Goal: Information Seeking & Learning: Find contact information

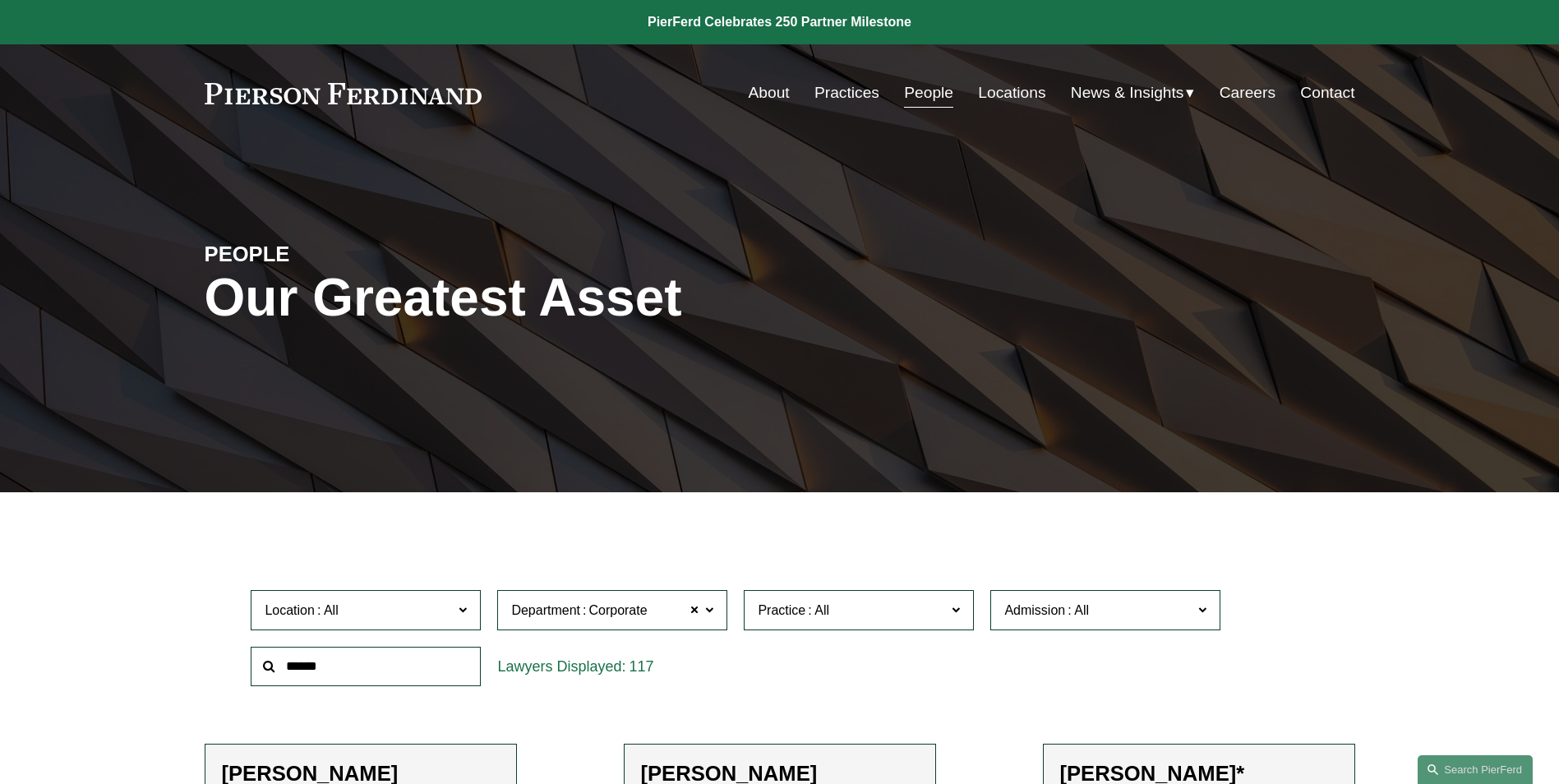
click at [934, 91] on link "People" at bounding box center [928, 92] width 50 height 32
click at [378, 663] on input "text" at bounding box center [366, 666] width 230 height 41
type input "******"
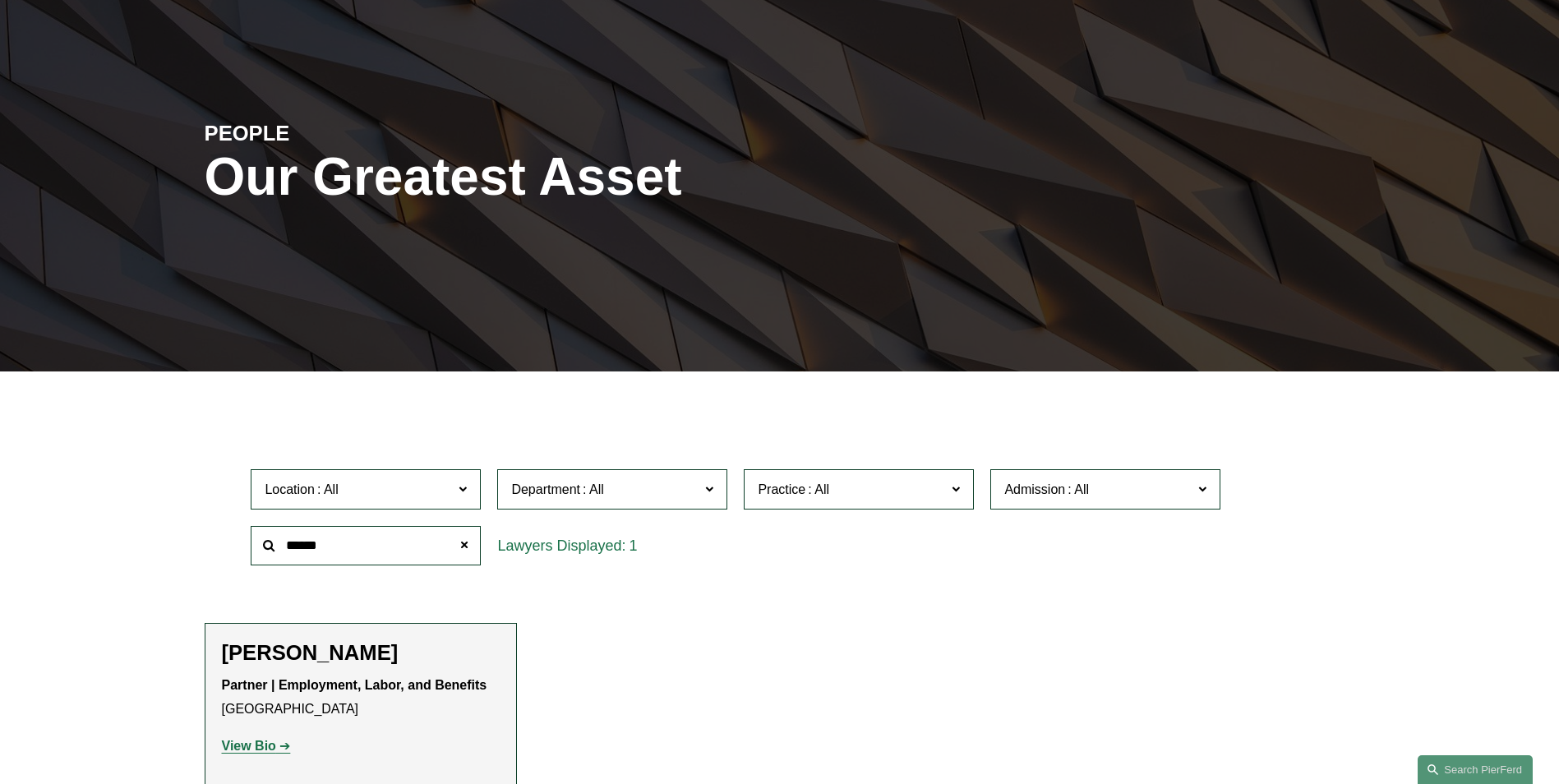
scroll to position [247, 0]
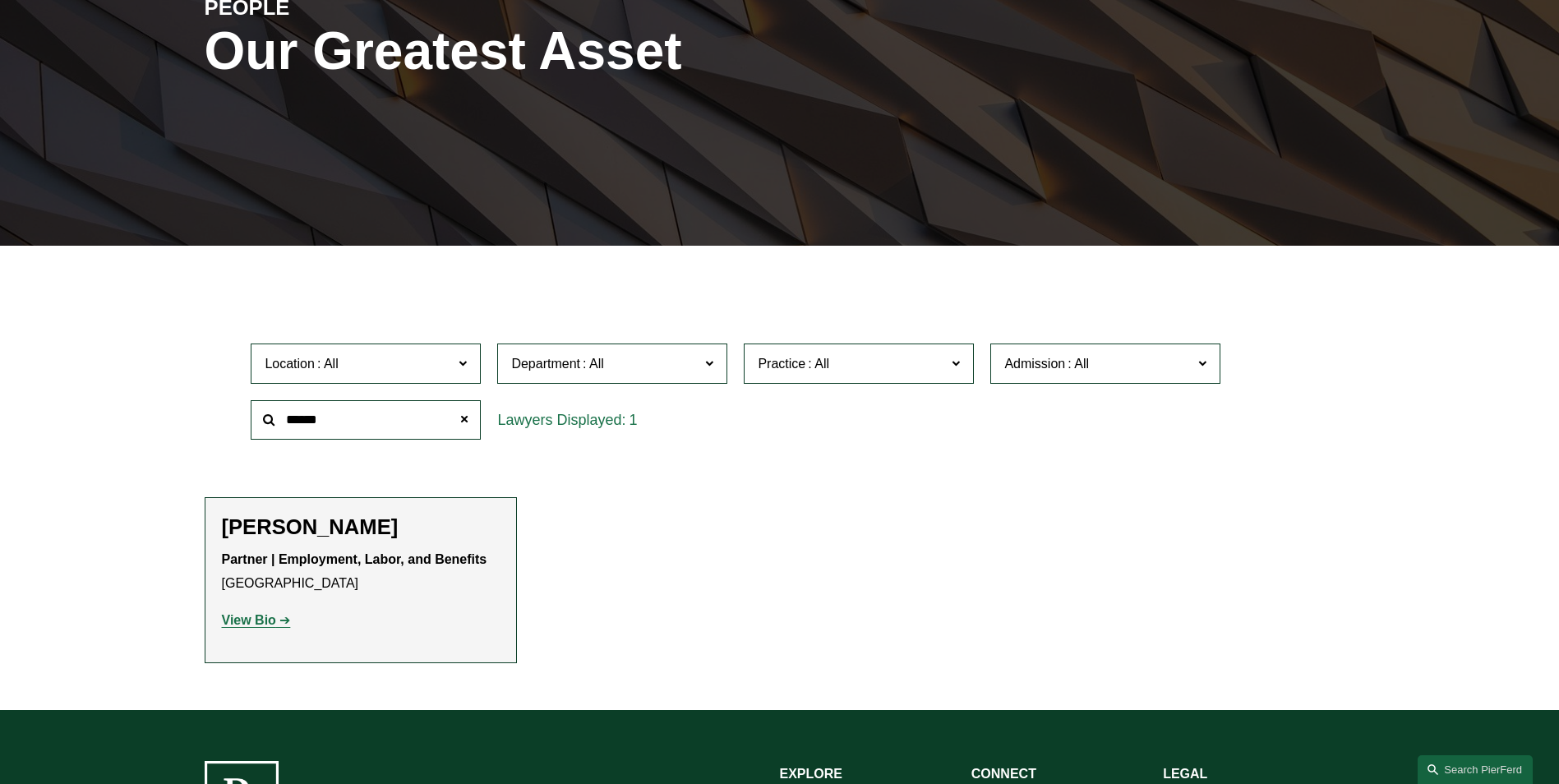
click at [265, 615] on strong "View Bio" at bounding box center [249, 619] width 54 height 14
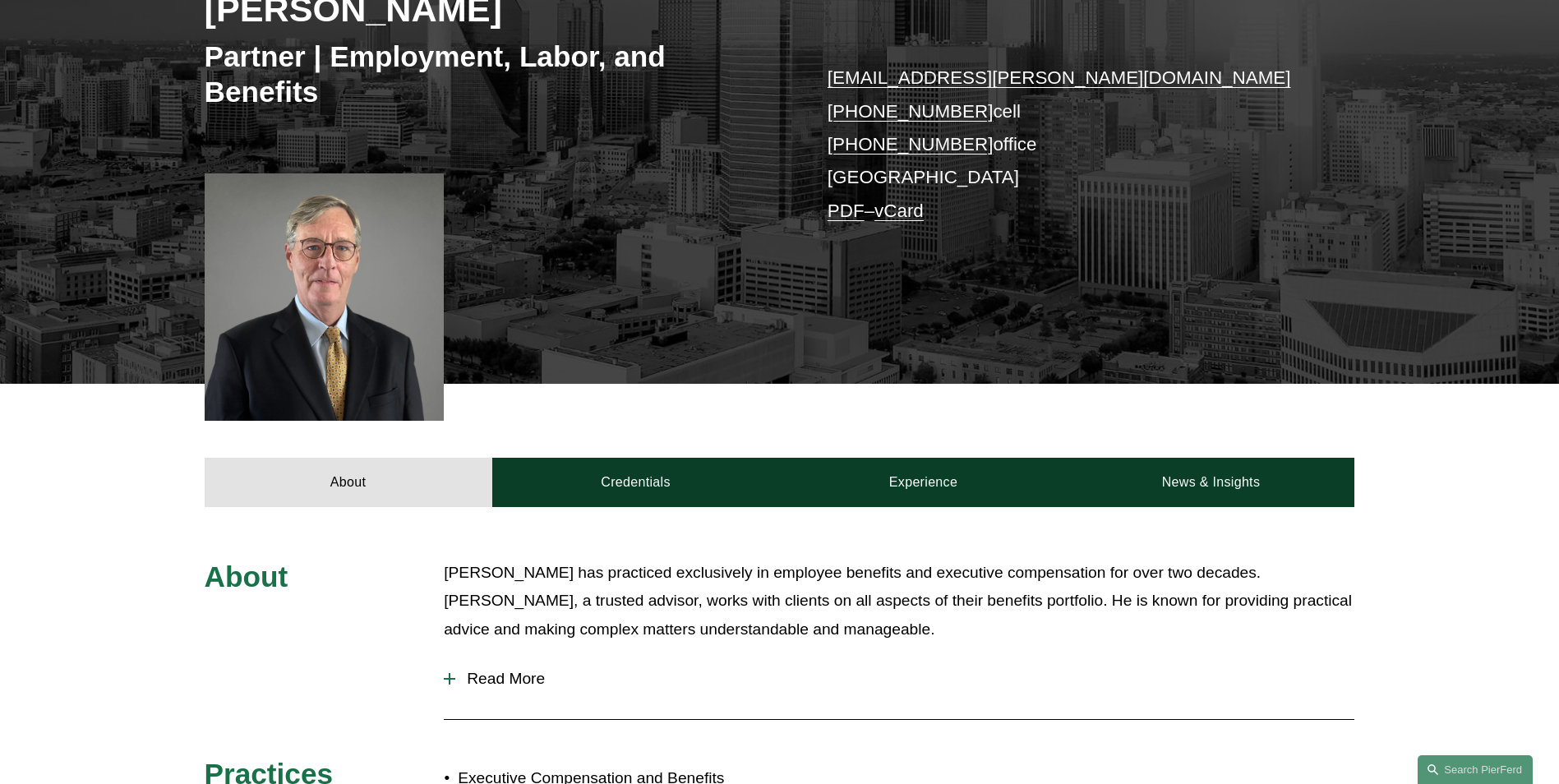
scroll to position [328, 0]
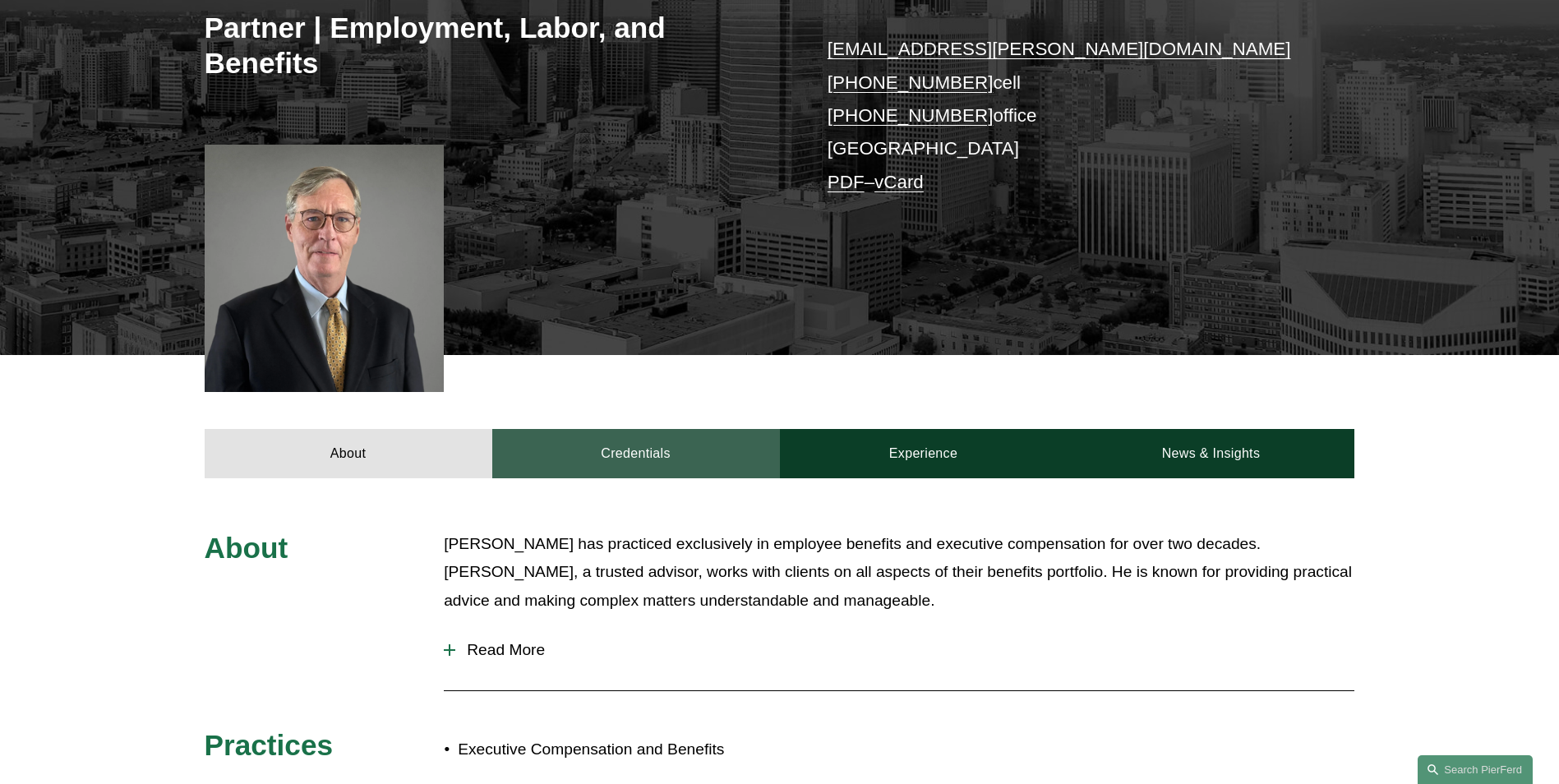
click at [687, 469] on link "Credentials" at bounding box center [636, 453] width 288 height 50
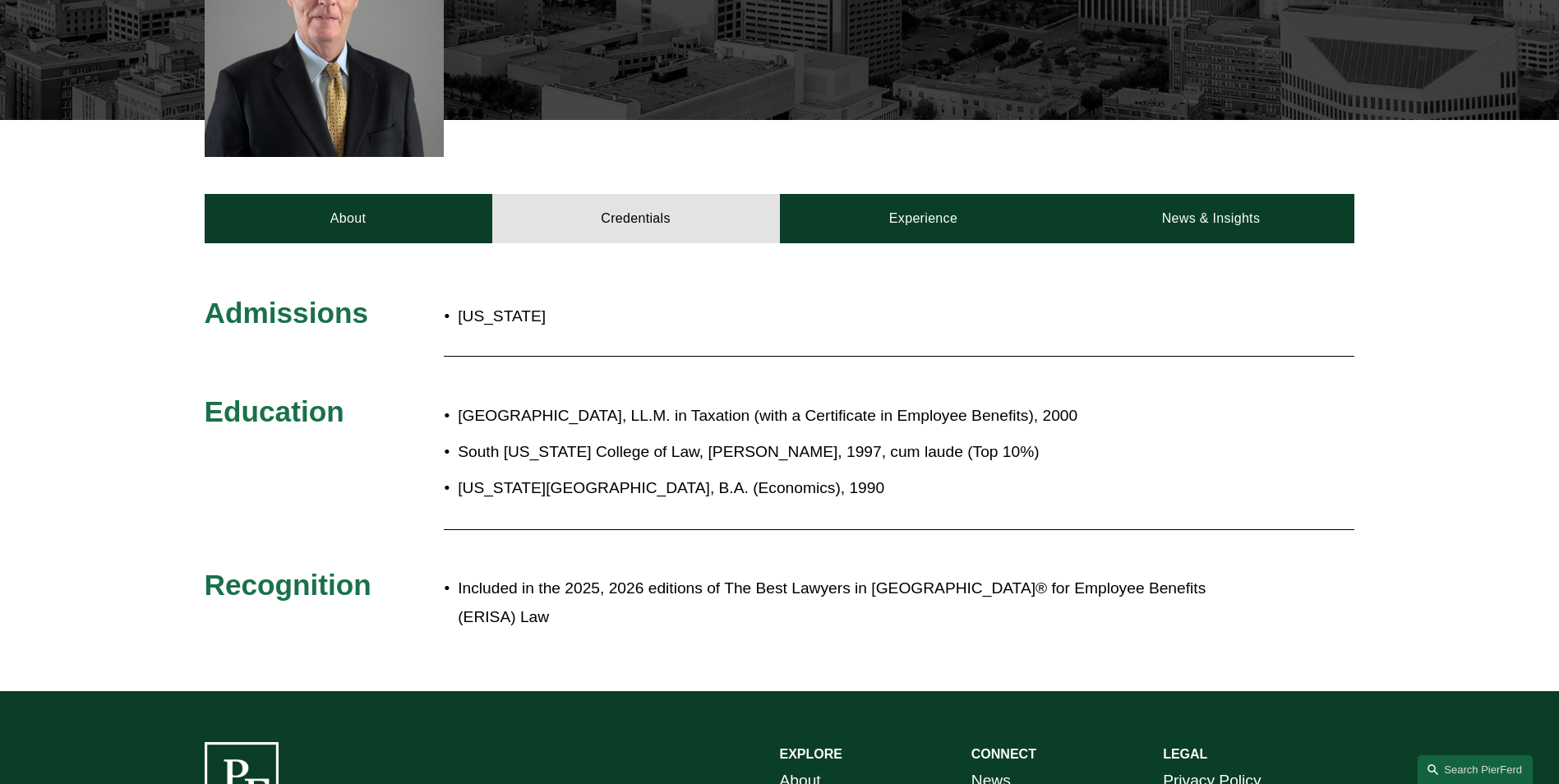
scroll to position [657, 0]
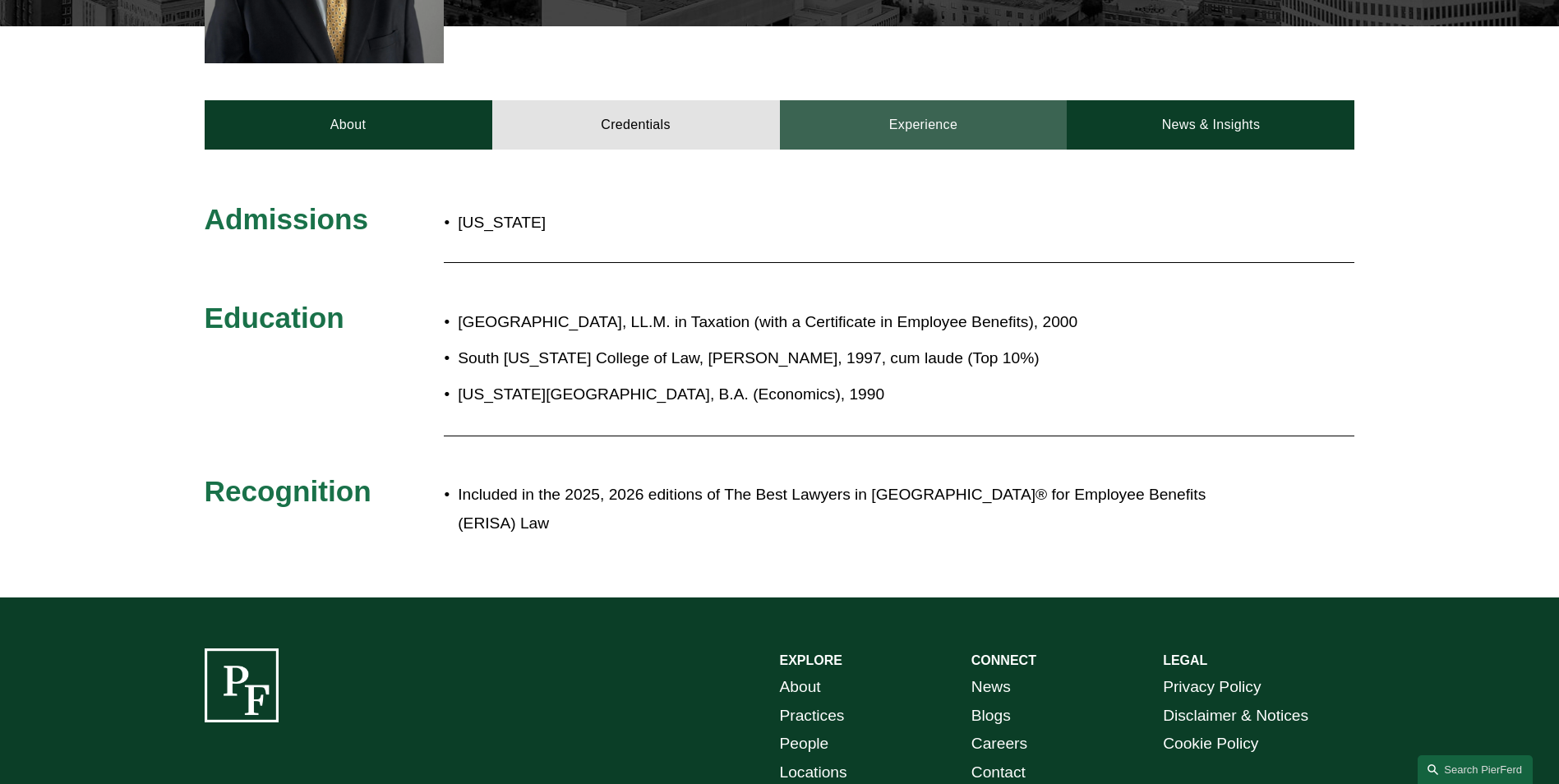
click at [940, 127] on link "Experience" at bounding box center [924, 125] width 288 height 50
